Goal: Task Accomplishment & Management: Manage account settings

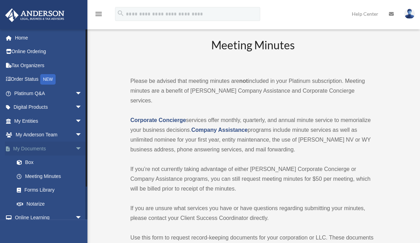
click at [75, 149] on span "arrow_drop_down" at bounding box center [82, 149] width 14 height 14
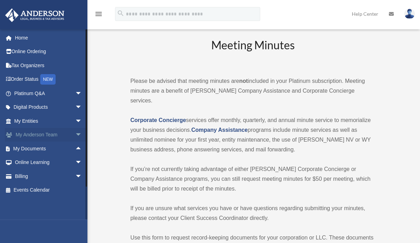
click at [75, 136] on span "arrow_drop_down" at bounding box center [82, 135] width 14 height 14
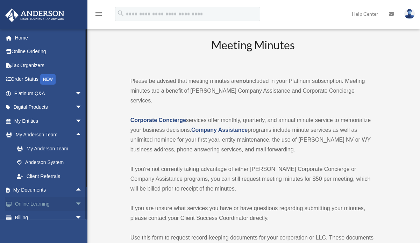
click at [75, 205] on span "arrow_drop_down" at bounding box center [82, 204] width 14 height 14
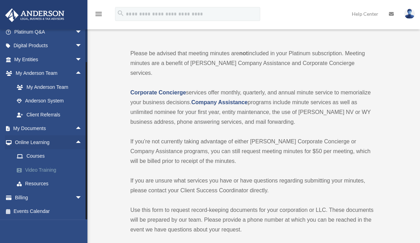
scroll to position [35, 0]
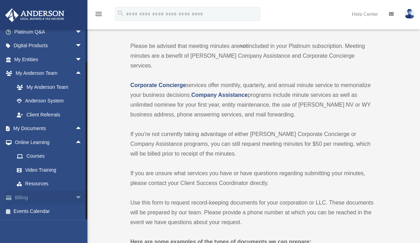
click at [75, 196] on span "arrow_drop_down" at bounding box center [82, 198] width 14 height 14
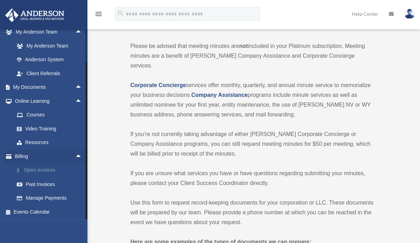
scroll to position [103, 0]
click at [37, 195] on link "Manage Payments" at bounding box center [51, 198] width 83 height 14
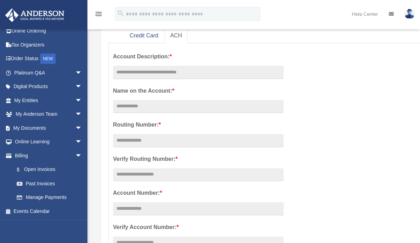
scroll to position [35, 0]
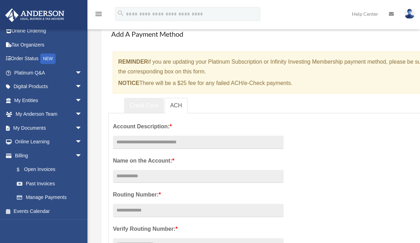
click at [149, 102] on link "Credit Card" at bounding box center [144, 106] width 40 height 16
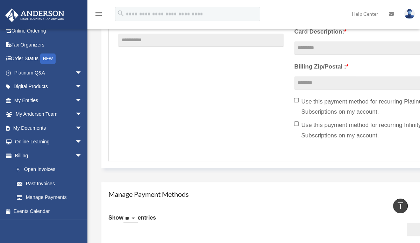
scroll to position [245, 0]
